Goal: Task Accomplishment & Management: Manage account settings

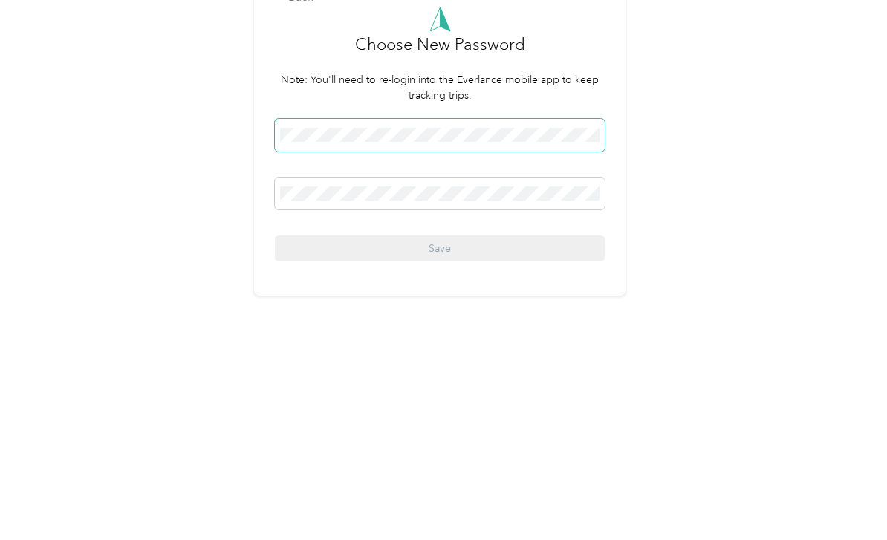
scroll to position [25, 0]
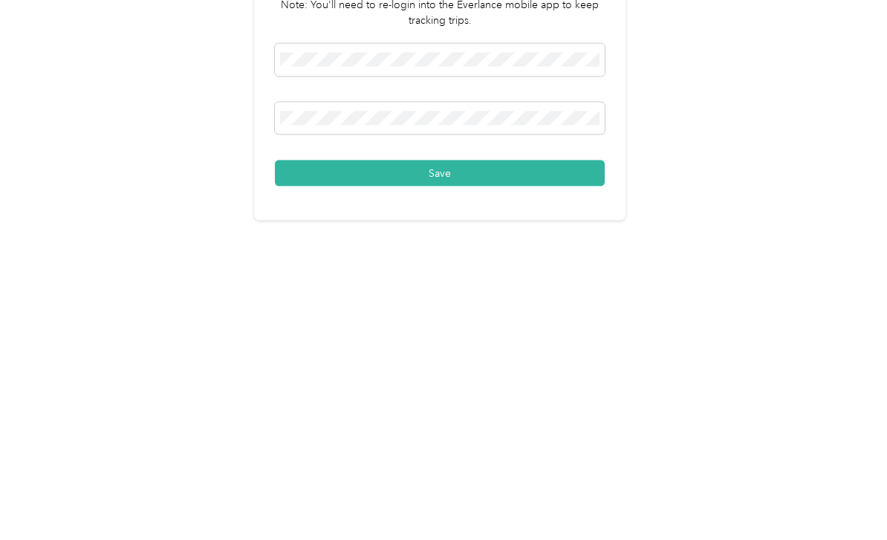
click at [340, 383] on button "Save" at bounding box center [440, 396] width 330 height 26
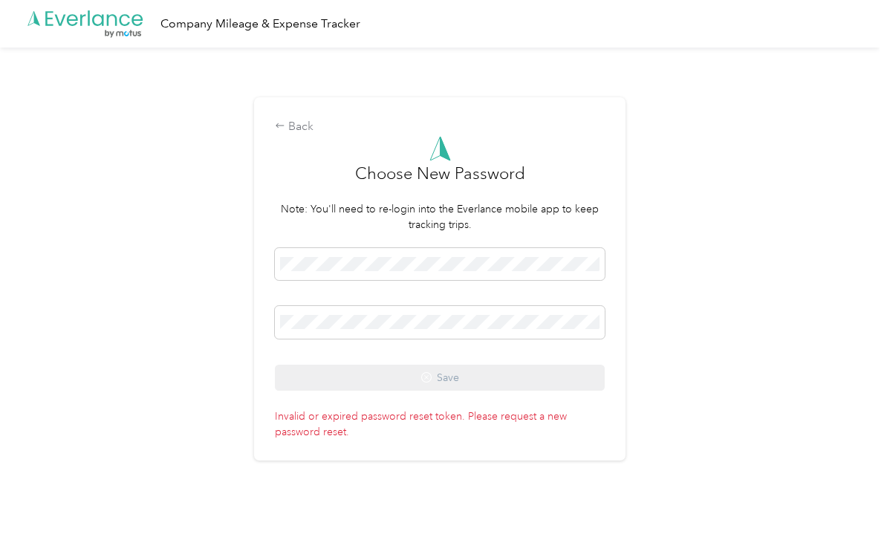
click at [496, 413] on p "Invalid or expired password reset token. Please request a new password reset." at bounding box center [440, 421] width 330 height 36
click at [296, 130] on div "Back" at bounding box center [440, 127] width 330 height 18
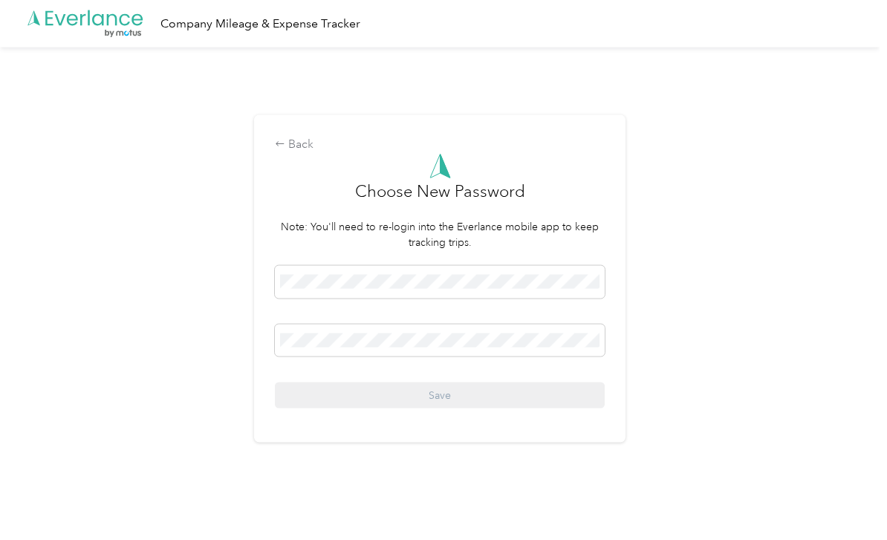
scroll to position [25, 0]
